Goal: Information Seeking & Learning: Compare options

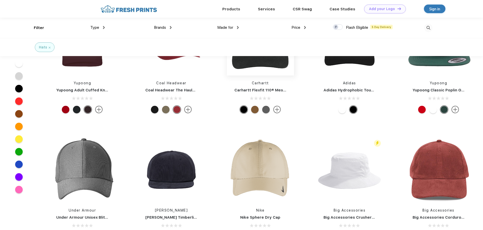
scroll to position [476, 0]
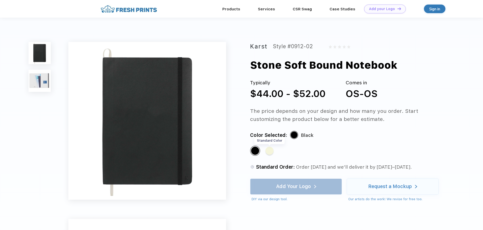
click at [269, 151] on div "Standard Color" at bounding box center [269, 151] width 8 height 8
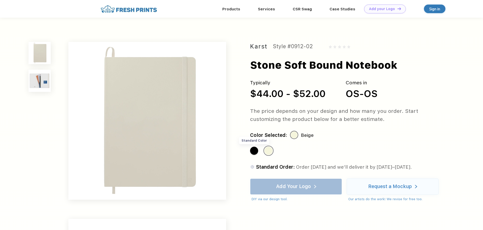
click at [252, 150] on div "Standard Color" at bounding box center [254, 151] width 8 height 8
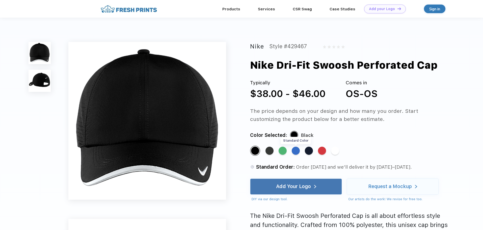
click at [298, 154] on div "Standard Color" at bounding box center [296, 151] width 8 height 8
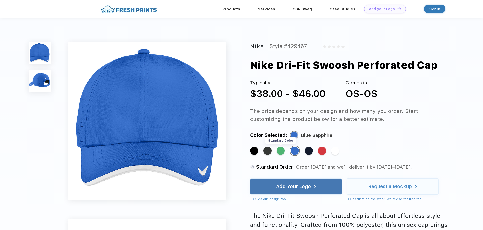
click at [278, 152] on div "Standard Color" at bounding box center [280, 151] width 8 height 8
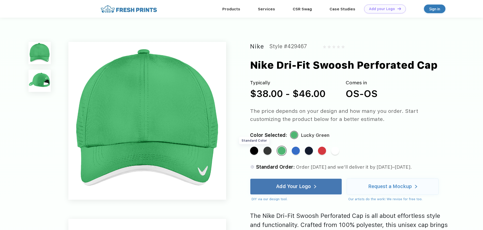
click at [255, 151] on div "Standard Color" at bounding box center [254, 151] width 8 height 8
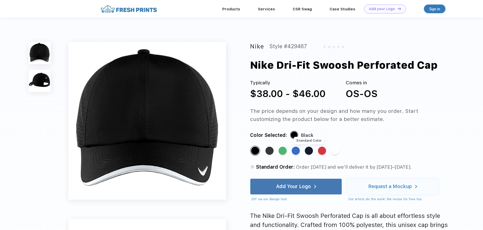
click at [311, 153] on div "Standard Color" at bounding box center [309, 151] width 8 height 8
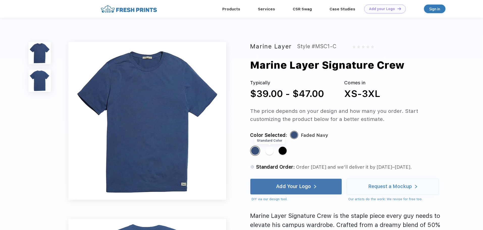
click at [270, 148] on div "Standard Color" at bounding box center [269, 151] width 8 height 8
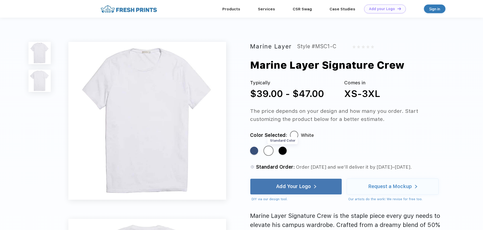
click at [282, 152] on div "Standard Color" at bounding box center [282, 151] width 8 height 8
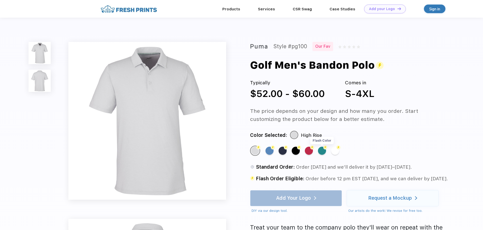
click at [321, 151] on div "Flash Color" at bounding box center [322, 151] width 8 height 8
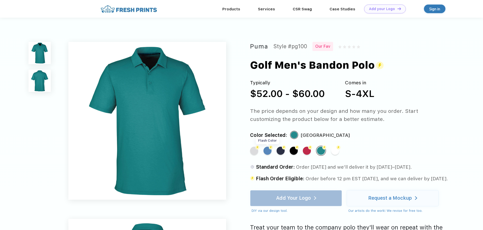
click at [268, 152] on div "Flash Color" at bounding box center [267, 151] width 8 height 8
